Goal: Information Seeking & Learning: Learn about a topic

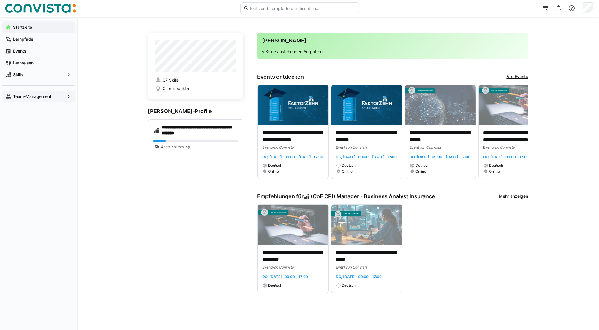
click at [53, 97] on span "Team-Management" at bounding box center [38, 97] width 53 height 6
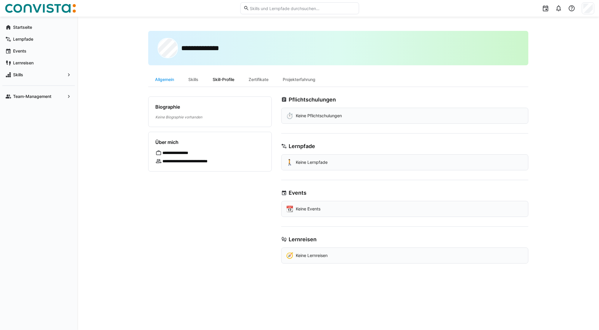
click at [224, 80] on div "Skill-Profile" at bounding box center [224, 79] width 36 height 14
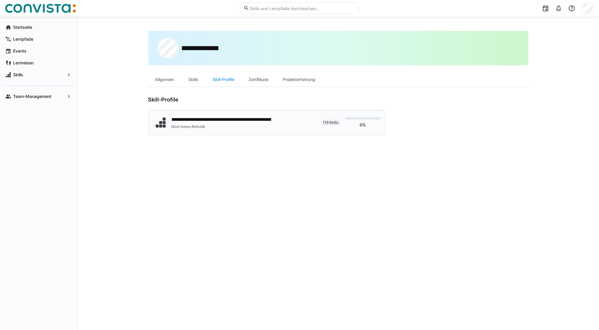
click at [198, 119] on div "**********" at bounding box center [237, 119] width 131 height 7
click at [0, 0] on app-navigation-label "Startseite" at bounding box center [0, 0] width 0 height 0
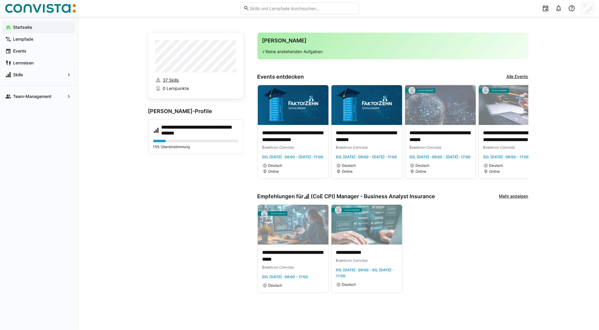
click at [169, 79] on span "37 Skills" at bounding box center [171, 80] width 16 height 6
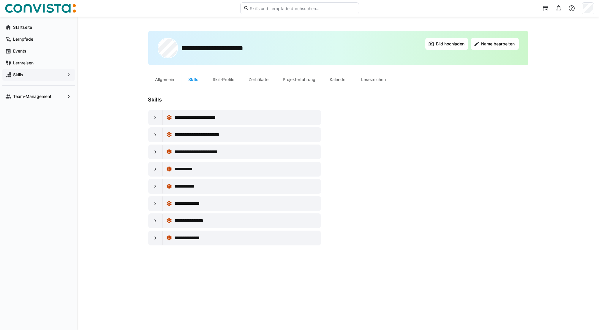
click at [62, 75] on span "Skills" at bounding box center [38, 75] width 53 height 6
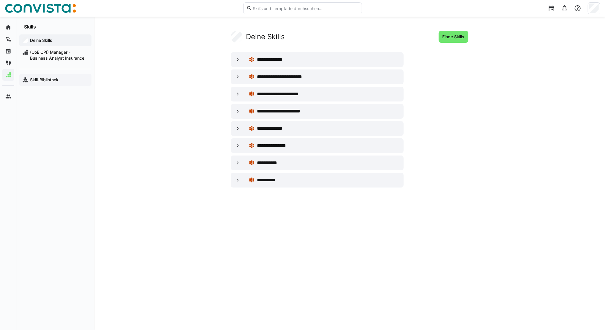
click at [0, 0] on app-navigation-label "Skill-Bibliothek" at bounding box center [0, 0] width 0 height 0
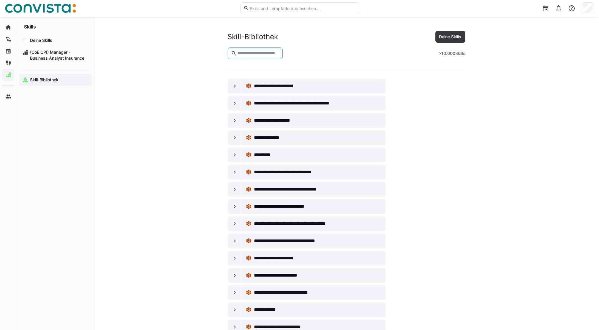
click at [253, 54] on input "text" at bounding box center [258, 53] width 43 height 5
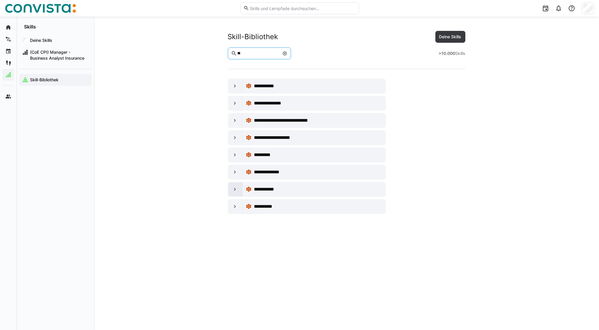
type input "**"
click at [238, 194] on div at bounding box center [235, 189] width 14 height 14
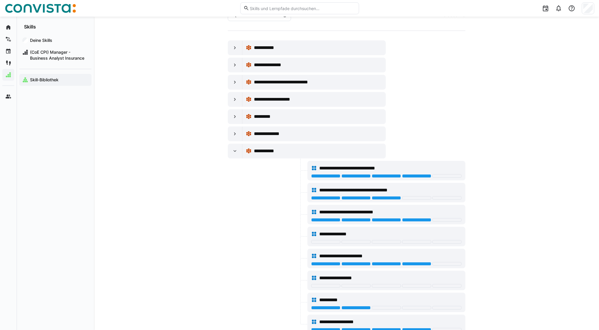
scroll to position [74, 0]
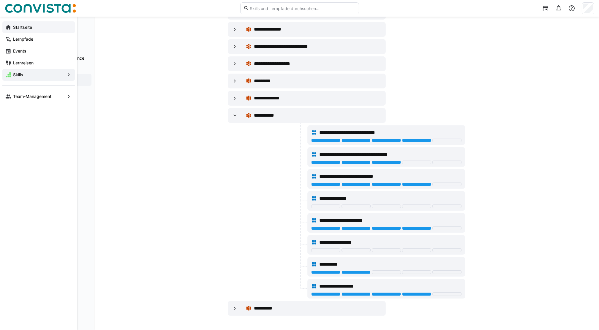
click at [10, 29] on eds-icon at bounding box center [8, 27] width 6 height 6
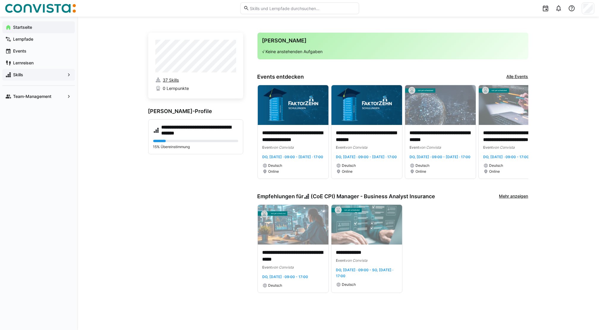
click at [177, 78] on span "37 Skills" at bounding box center [171, 80] width 16 height 6
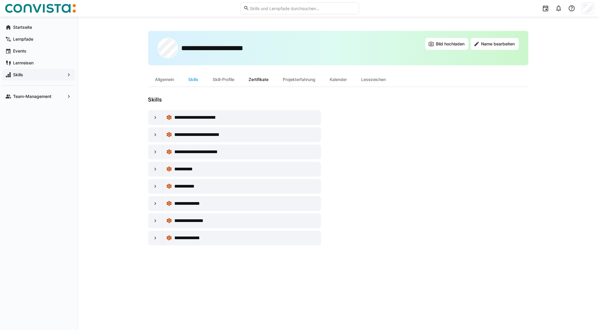
click at [263, 80] on div "Zertifikate" at bounding box center [259, 79] width 34 height 14
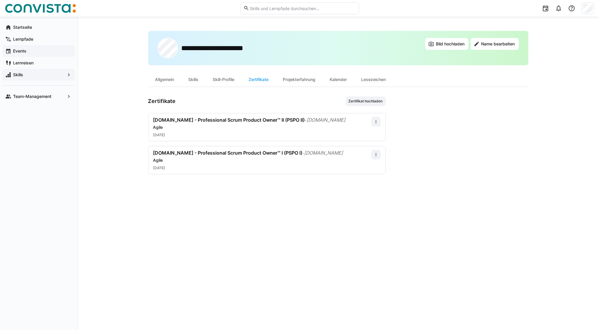
click at [29, 51] on span "Events" at bounding box center [42, 51] width 60 height 6
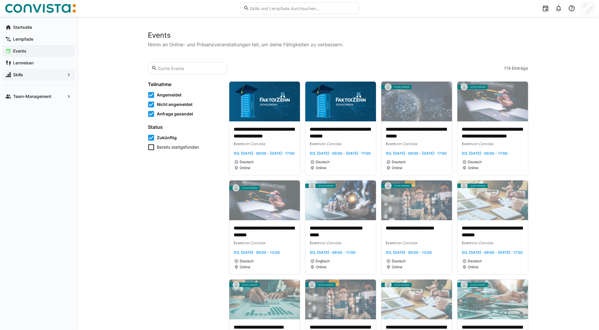
click at [25, 75] on span "Skills" at bounding box center [38, 75] width 53 height 6
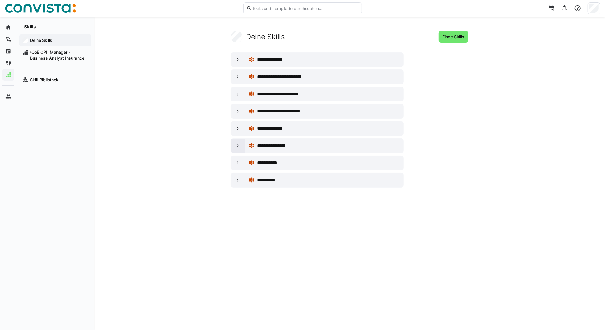
click at [238, 146] on eds-icon at bounding box center [238, 146] width 6 height 6
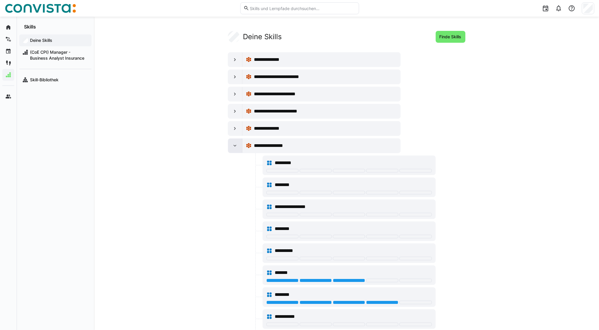
click at [234, 146] on eds-icon at bounding box center [235, 146] width 6 height 6
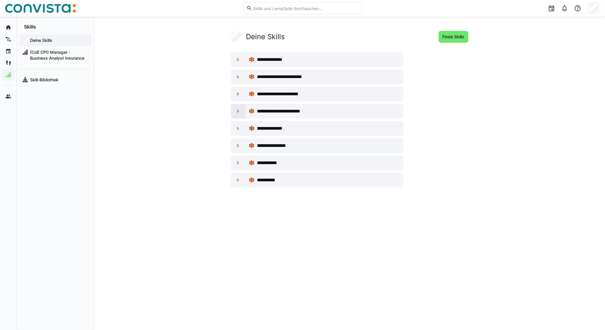
click at [237, 111] on eds-icon at bounding box center [238, 111] width 6 height 6
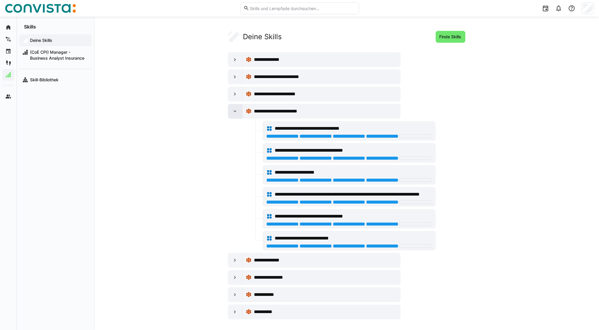
click at [237, 111] on eds-icon at bounding box center [235, 111] width 6 height 6
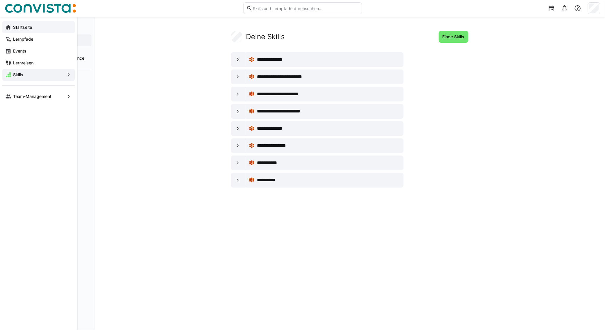
click at [10, 26] on eds-icon at bounding box center [8, 27] width 6 height 6
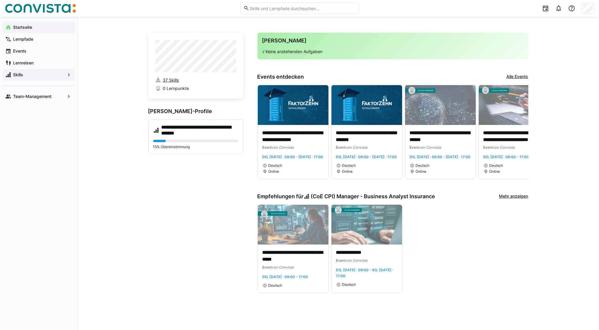
click at [172, 80] on span "37 Skills" at bounding box center [171, 80] width 16 height 6
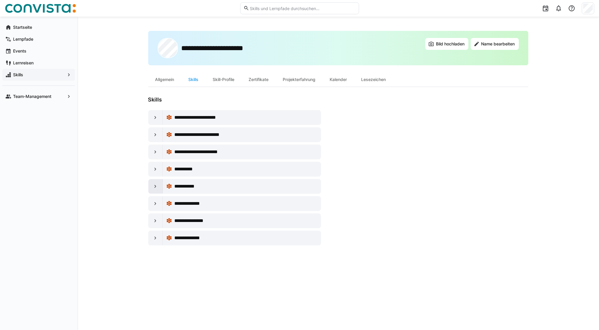
click at [155, 189] on eds-icon at bounding box center [155, 187] width 6 height 6
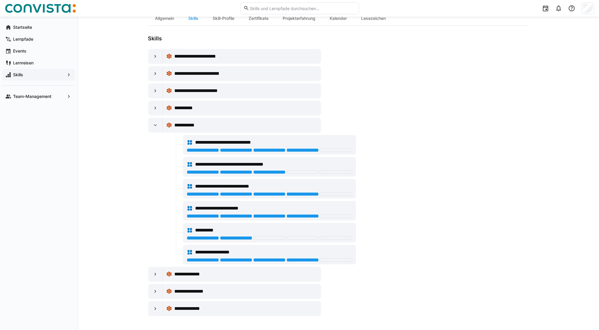
scroll to position [61, 0]
click at [155, 124] on eds-icon at bounding box center [155, 126] width 6 height 6
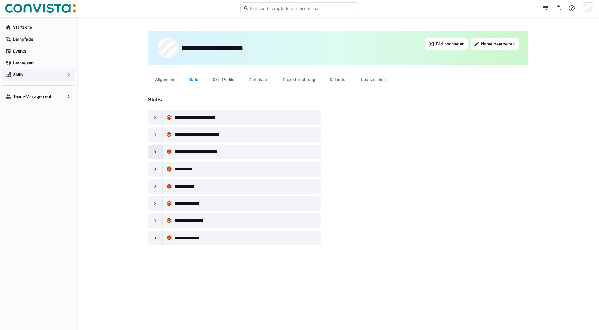
click at [156, 154] on eds-icon at bounding box center [155, 152] width 6 height 6
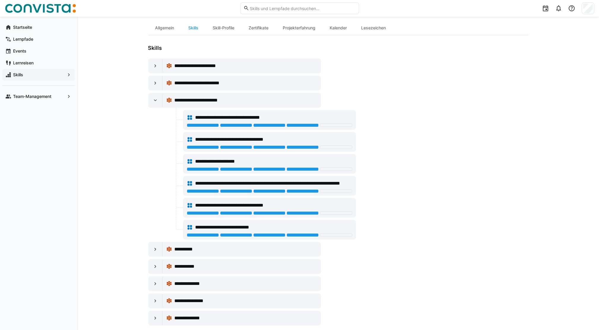
scroll to position [60, 0]
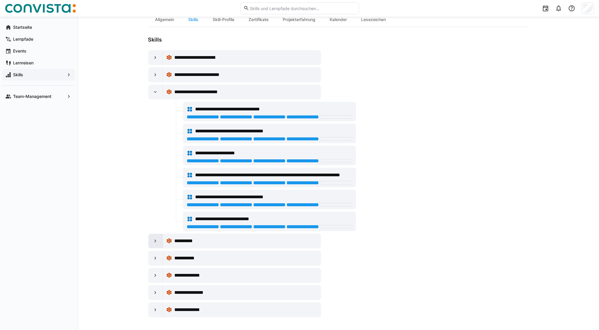
click at [154, 241] on eds-icon at bounding box center [155, 241] width 6 height 6
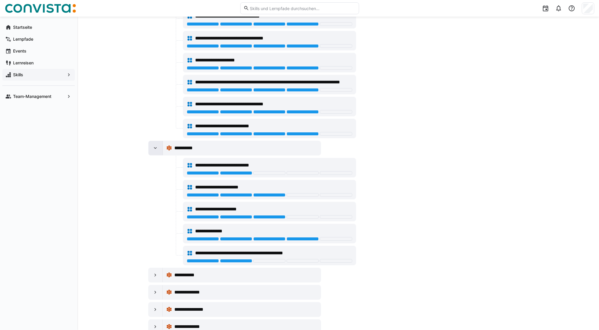
scroll to position [171, 0]
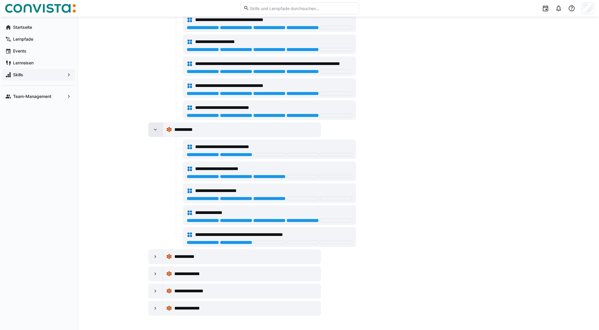
click at [155, 131] on eds-icon at bounding box center [155, 130] width 6 height 6
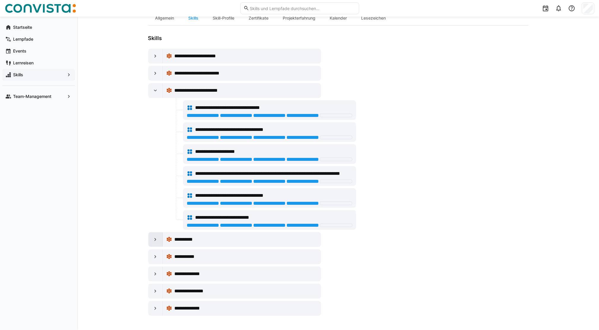
scroll to position [61, 0]
click at [156, 94] on div at bounding box center [156, 91] width 14 height 14
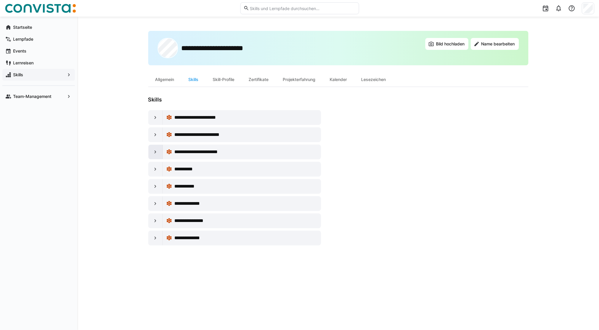
scroll to position [0, 0]
click at [99, 111] on div "**********" at bounding box center [338, 174] width 522 height 314
